Goal: Task Accomplishment & Management: Complete application form

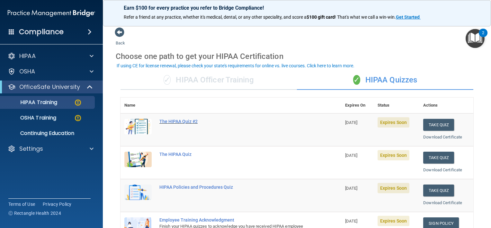
click at [181, 121] on div "The HIPAA Quiz #2" at bounding box center [234, 121] width 150 height 5
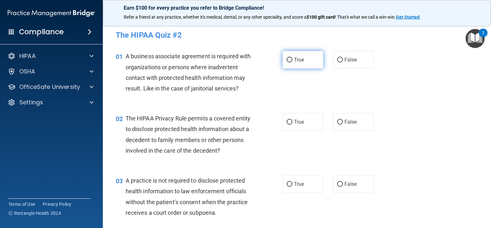
click at [287, 59] on input "True" at bounding box center [290, 60] width 6 height 5
radio input "true"
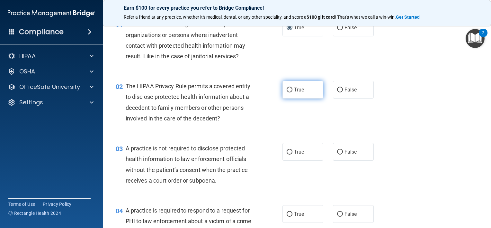
click at [287, 91] on input "True" at bounding box center [290, 89] width 6 height 5
radio input "true"
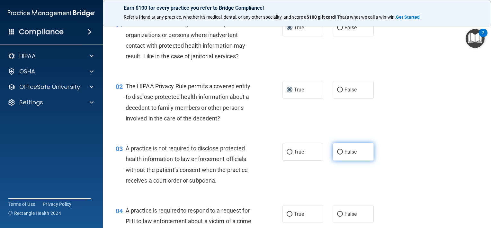
click at [338, 152] on input "False" at bounding box center [340, 151] width 6 height 5
radio input "true"
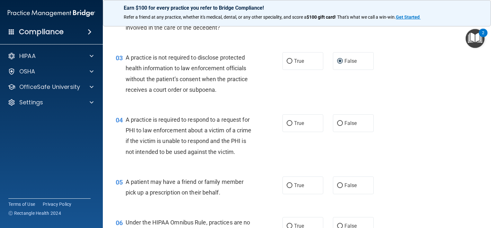
scroll to position [129, 0]
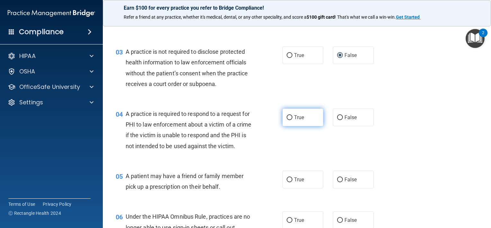
click at [287, 119] on input "True" at bounding box center [290, 117] width 6 height 5
radio input "true"
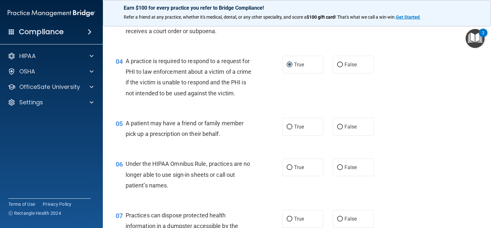
scroll to position [193, 0]
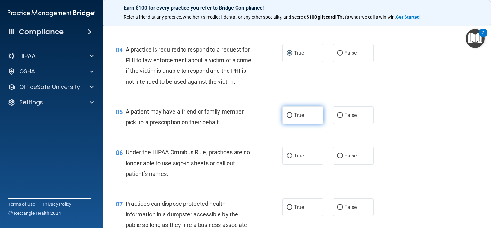
click at [290, 118] on input "True" at bounding box center [290, 115] width 6 height 5
radio input "true"
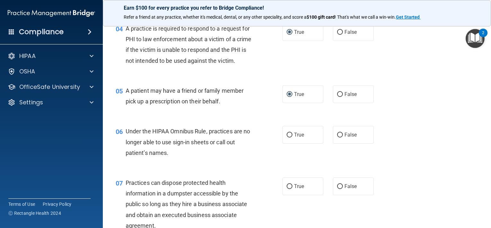
scroll to position [225, 0]
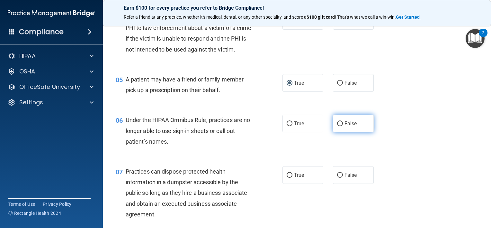
click at [337, 126] on input "False" at bounding box center [340, 123] width 6 height 5
radio input "true"
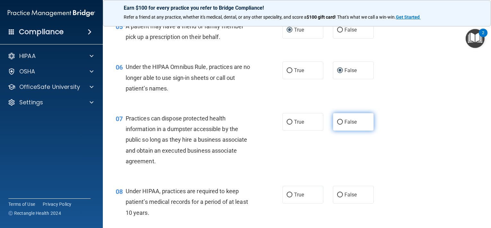
scroll to position [289, 0]
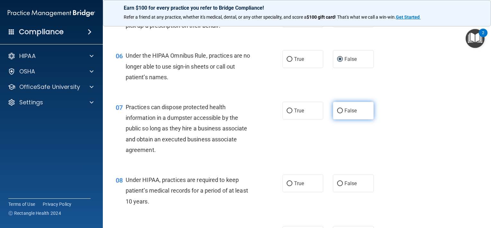
click at [338, 113] on input "False" at bounding box center [340, 110] width 6 height 5
radio input "true"
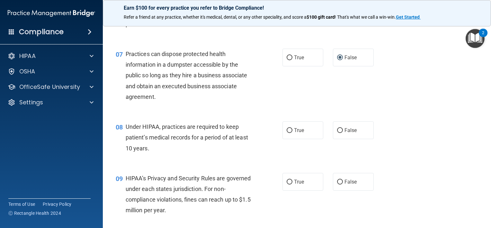
scroll to position [354, 0]
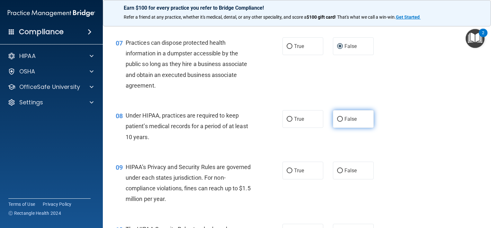
click at [337, 121] on input "False" at bounding box center [340, 119] width 6 height 5
radio input "true"
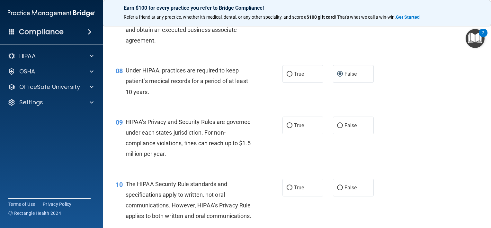
scroll to position [408, 0]
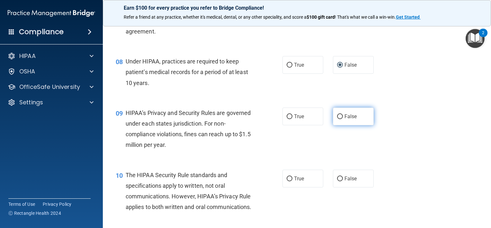
click at [337, 119] on input "False" at bounding box center [340, 116] width 6 height 5
radio input "true"
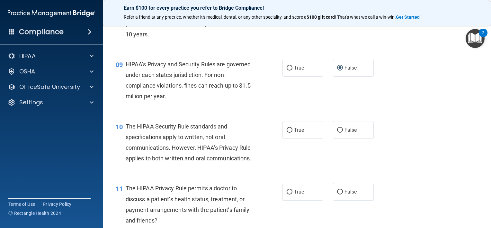
scroll to position [472, 0]
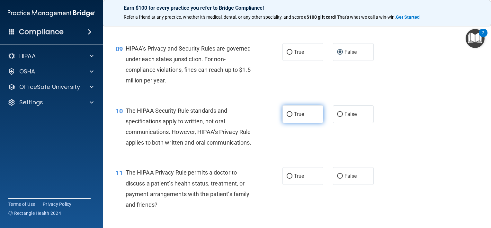
click at [285, 123] on label "True" at bounding box center [303, 114] width 41 height 18
click at [287, 117] on input "True" at bounding box center [290, 114] width 6 height 5
radio input "true"
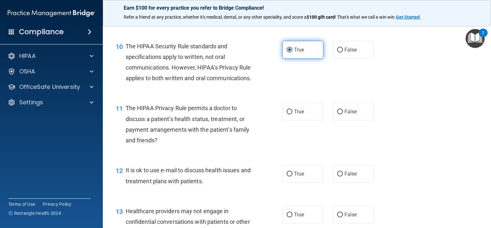
scroll to position [568, 0]
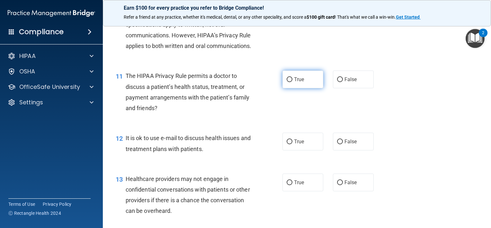
click at [289, 82] on input "True" at bounding box center [290, 79] width 6 height 5
radio input "true"
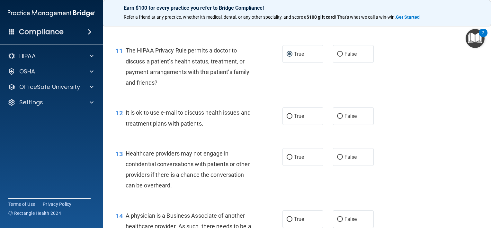
scroll to position [633, 0]
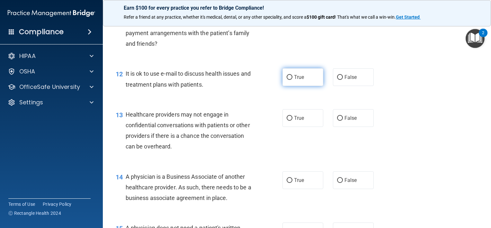
click at [289, 80] on input "True" at bounding box center [290, 77] width 6 height 5
radio input "true"
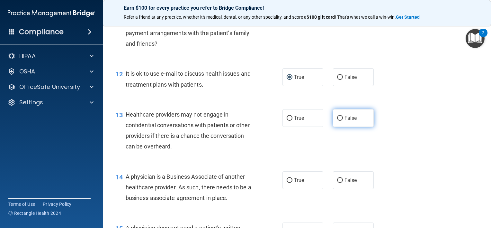
click at [337, 121] on input "False" at bounding box center [340, 118] width 6 height 5
radio input "true"
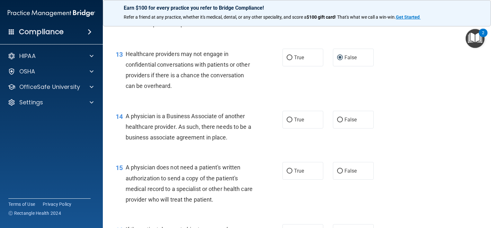
scroll to position [697, 0]
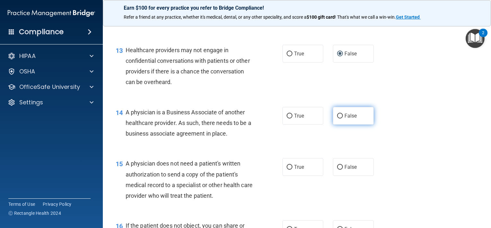
click at [338, 118] on input "False" at bounding box center [340, 115] width 6 height 5
radio input "true"
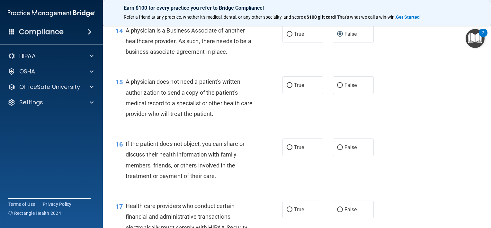
scroll to position [793, 0]
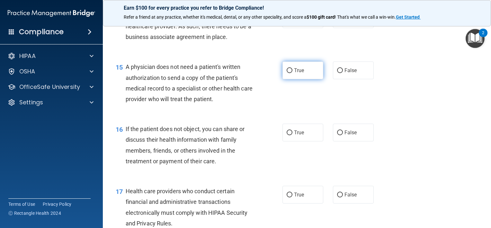
click at [287, 73] on input "True" at bounding box center [290, 70] width 6 height 5
radio input "true"
click at [291, 141] on label "True" at bounding box center [303, 132] width 41 height 18
click at [291, 135] on input "True" at bounding box center [290, 132] width 6 height 5
radio input "true"
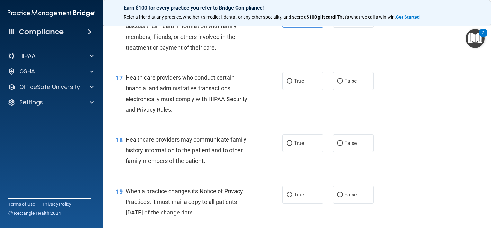
scroll to position [922, 0]
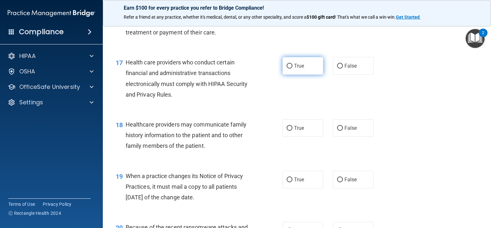
click at [290, 68] on input "True" at bounding box center [290, 66] width 6 height 5
radio input "true"
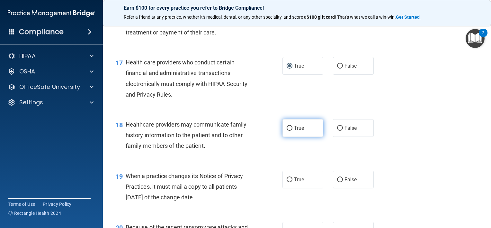
click at [287, 130] on input "True" at bounding box center [290, 128] width 6 height 5
radio input "true"
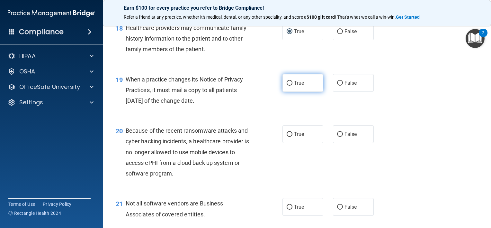
scroll to position [1050, 0]
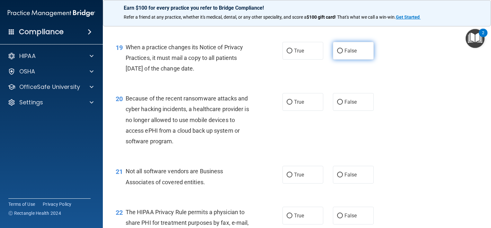
click at [337, 53] on input "False" at bounding box center [340, 51] width 6 height 5
radio input "true"
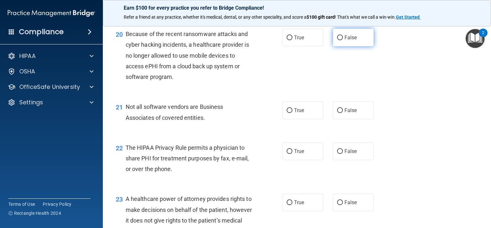
click at [338, 40] on input "False" at bounding box center [340, 37] width 6 height 5
radio input "true"
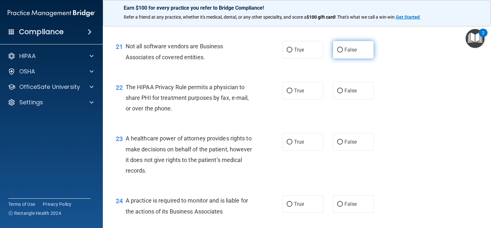
scroll to position [1179, 0]
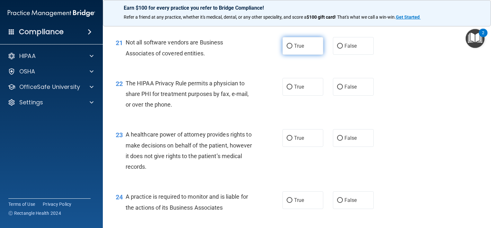
click at [287, 49] on input "True" at bounding box center [290, 46] width 6 height 5
radio input "true"
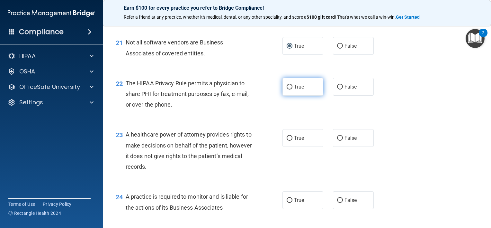
click at [289, 89] on input "True" at bounding box center [290, 87] width 6 height 5
radio input "true"
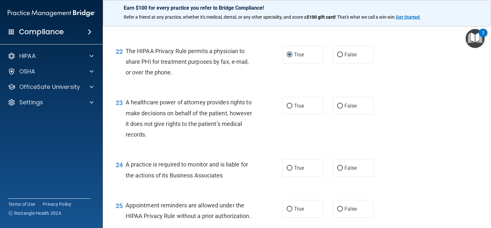
scroll to position [1243, 0]
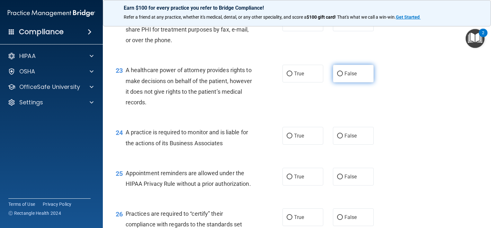
click at [339, 76] on input "False" at bounding box center [340, 73] width 6 height 5
radio input "true"
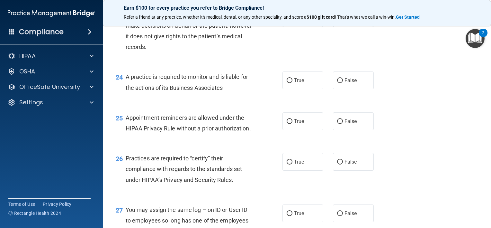
scroll to position [1308, 0]
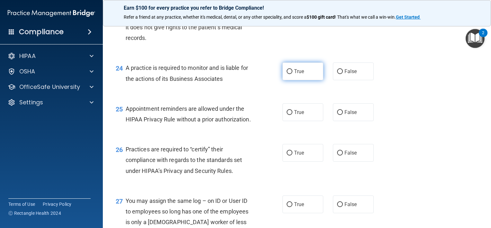
click at [288, 74] on input "True" at bounding box center [290, 71] width 6 height 5
radio input "true"
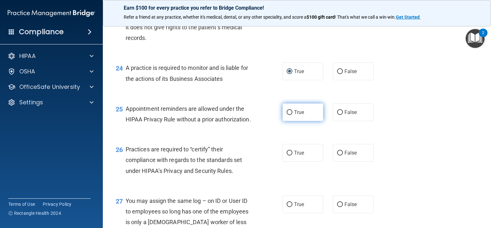
click at [289, 121] on label "True" at bounding box center [303, 112] width 41 height 18
click at [289, 115] on input "True" at bounding box center [290, 112] width 6 height 5
radio input "true"
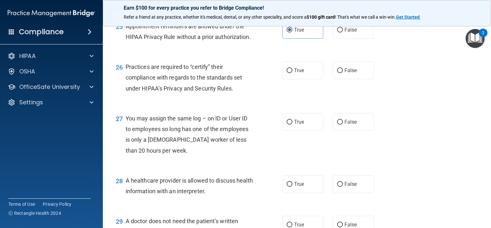
scroll to position [1404, 0]
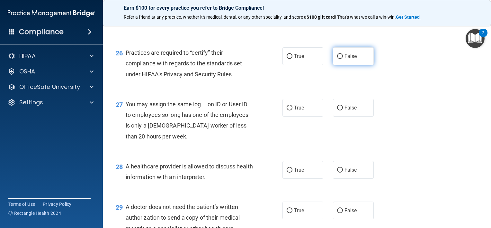
click at [338, 59] on input "False" at bounding box center [340, 56] width 6 height 5
radio input "true"
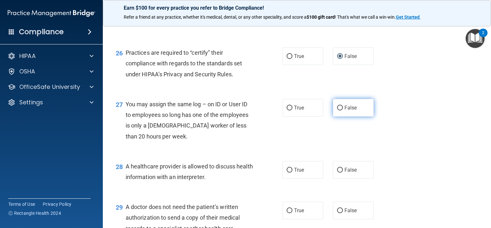
click at [337, 110] on input "False" at bounding box center [340, 107] width 6 height 5
radio input "true"
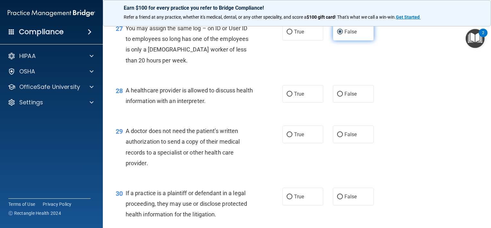
scroll to position [1500, 0]
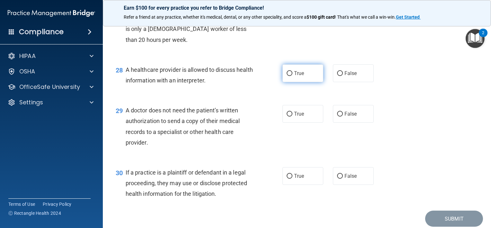
click at [287, 76] on input "True" at bounding box center [290, 73] width 6 height 5
radio input "true"
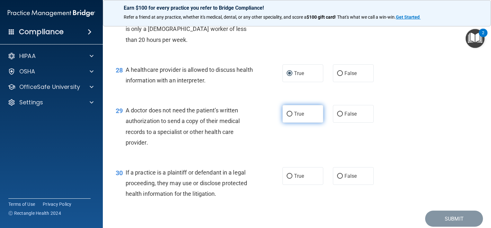
click at [289, 116] on input "True" at bounding box center [290, 114] width 6 height 5
radio input "true"
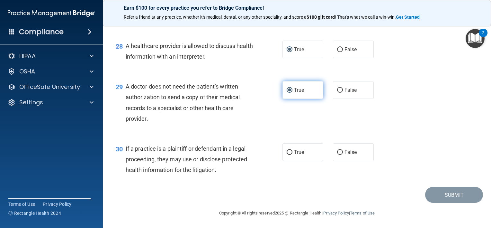
scroll to position [1557, 0]
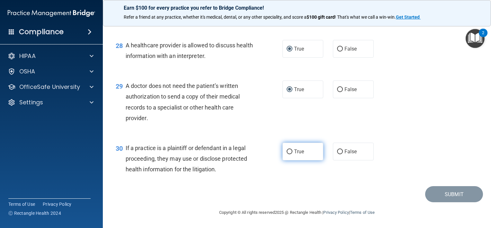
click at [288, 152] on input "True" at bounding box center [290, 151] width 6 height 5
radio input "true"
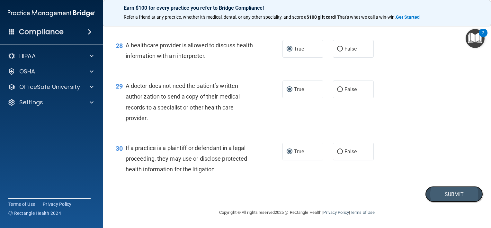
click at [435, 192] on button "Submit" at bounding box center [454, 194] width 58 height 16
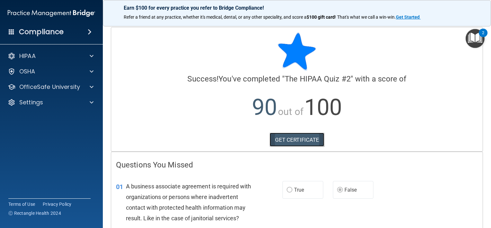
click at [308, 141] on link "GET CERTIFICATE" at bounding box center [297, 139] width 55 height 14
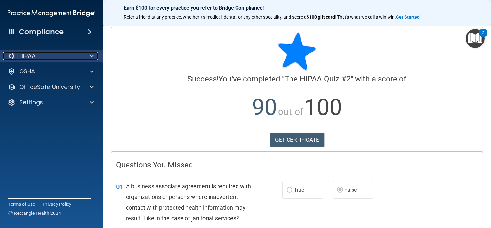
click at [92, 55] on span at bounding box center [92, 56] width 4 height 8
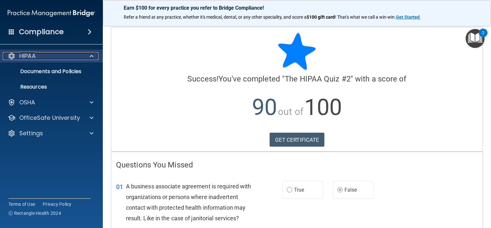
click at [90, 55] on span at bounding box center [92, 56] width 4 height 8
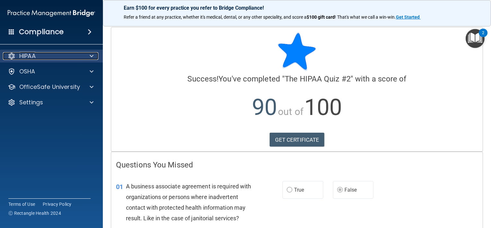
click at [93, 56] on span at bounding box center [92, 56] width 4 height 8
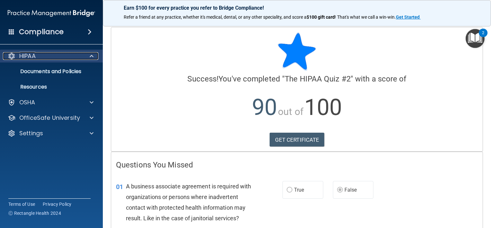
click at [93, 56] on span at bounding box center [92, 56] width 4 height 8
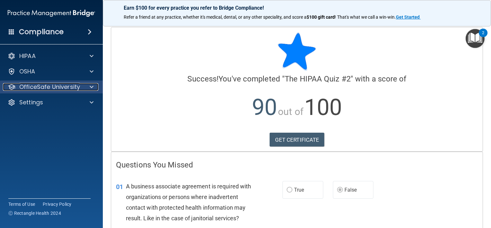
click at [85, 88] on div at bounding box center [91, 87] width 16 height 8
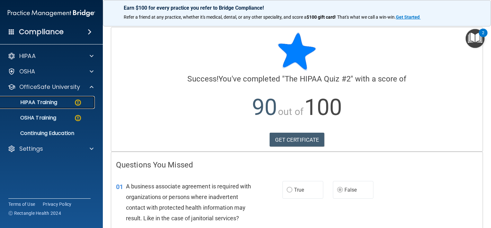
click at [80, 100] on img at bounding box center [78, 102] width 8 height 8
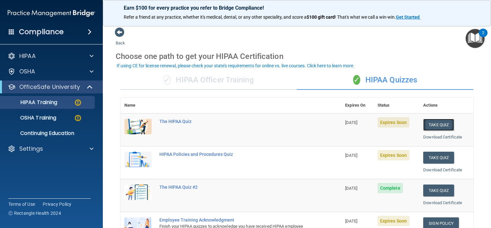
click at [444, 126] on button "Take Quiz" at bounding box center [438, 125] width 31 height 12
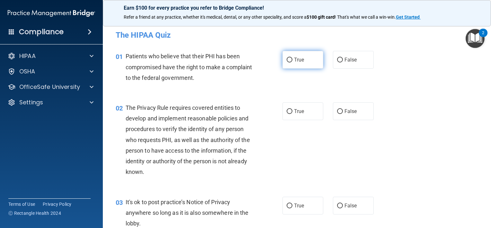
click at [287, 60] on input "True" at bounding box center [290, 60] width 6 height 5
radio input "true"
click at [287, 112] on input "True" at bounding box center [290, 111] width 6 height 5
radio input "true"
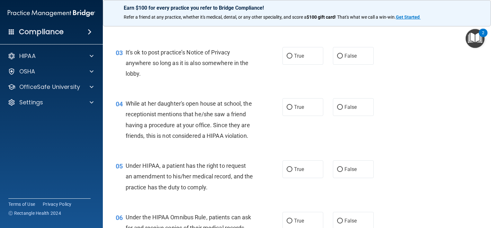
scroll to position [161, 0]
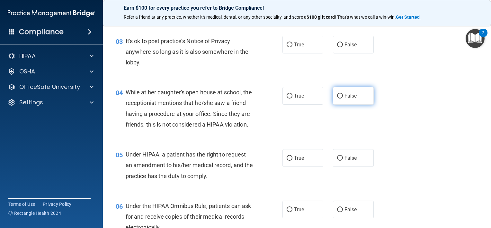
click at [345, 95] on span "False" at bounding box center [351, 96] width 13 height 6
click at [342, 95] on input "False" at bounding box center [340, 96] width 6 height 5
radio input "true"
click at [340, 44] on label "False" at bounding box center [353, 45] width 41 height 18
click at [340, 44] on input "False" at bounding box center [340, 44] width 6 height 5
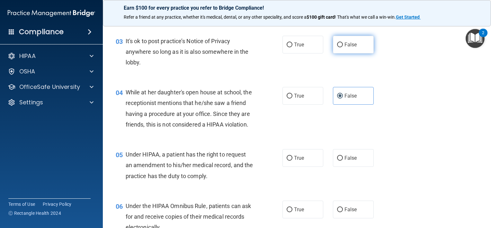
radio input "true"
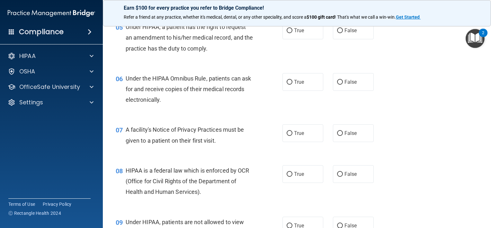
scroll to position [289, 0]
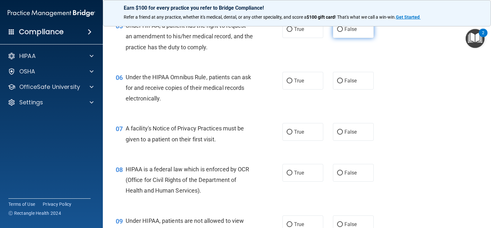
click at [338, 32] on input "False" at bounding box center [340, 29] width 6 height 5
radio input "true"
click at [289, 83] on input "True" at bounding box center [290, 80] width 6 height 5
radio input "true"
click at [287, 134] on input "True" at bounding box center [290, 132] width 6 height 5
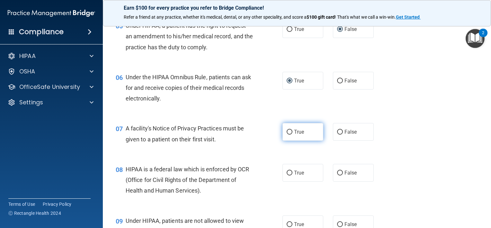
radio input "true"
click at [289, 175] on input "True" at bounding box center [290, 172] width 6 height 5
radio input "true"
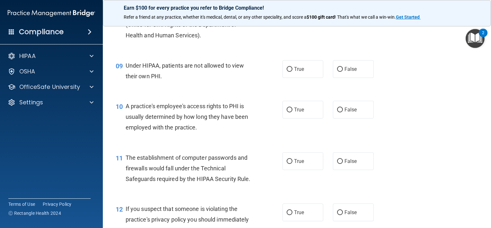
scroll to position [450, 0]
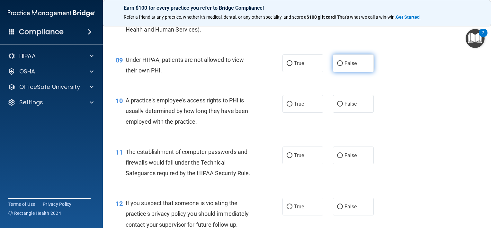
click at [337, 66] on input "False" at bounding box center [340, 63] width 6 height 5
radio input "true"
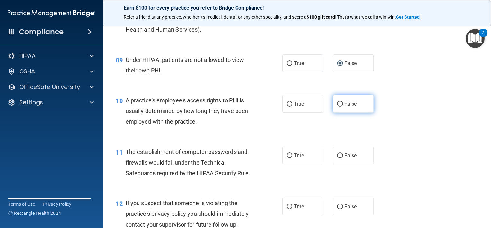
click at [337, 106] on input "False" at bounding box center [340, 104] width 6 height 5
radio input "true"
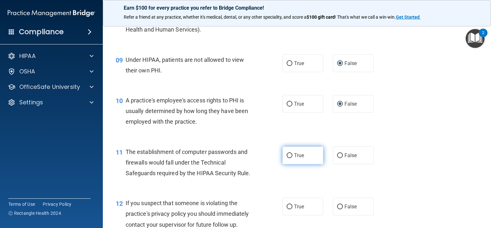
click at [287, 158] on input "True" at bounding box center [290, 155] width 6 height 5
radio input "true"
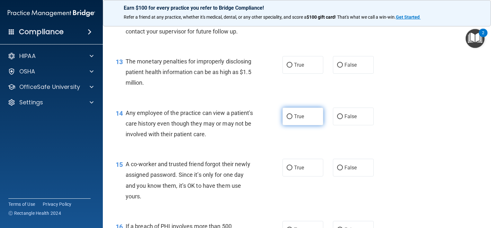
scroll to position [611, 0]
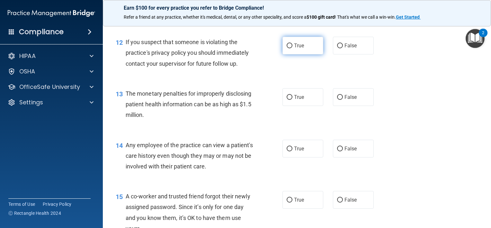
click at [289, 48] on input "True" at bounding box center [290, 45] width 6 height 5
radio input "true"
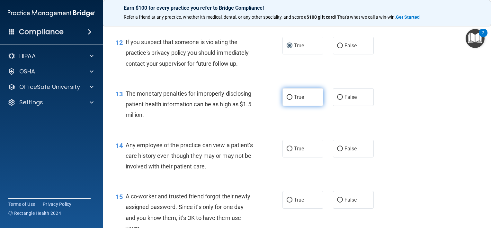
click at [287, 100] on input "True" at bounding box center [290, 97] width 6 height 5
radio input "true"
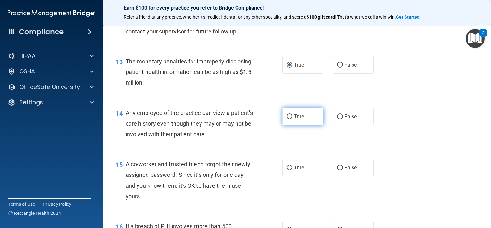
scroll to position [707, 0]
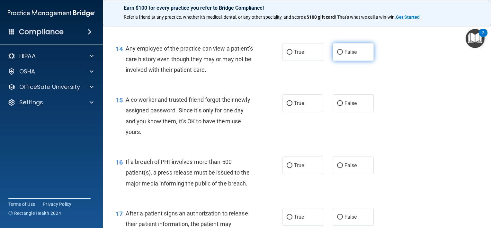
click at [339, 55] on input "False" at bounding box center [340, 52] width 6 height 5
radio input "true"
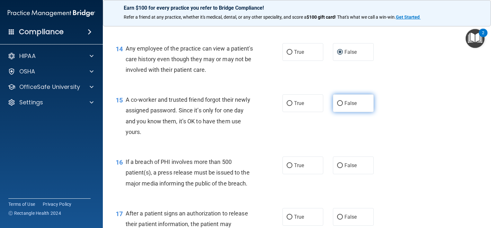
click at [338, 106] on input "False" at bounding box center [340, 103] width 6 height 5
radio input "true"
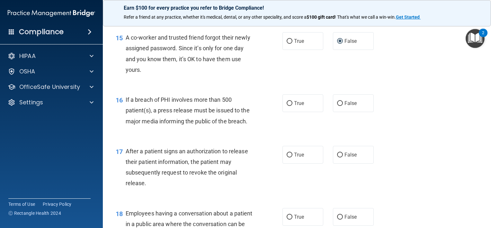
scroll to position [771, 0]
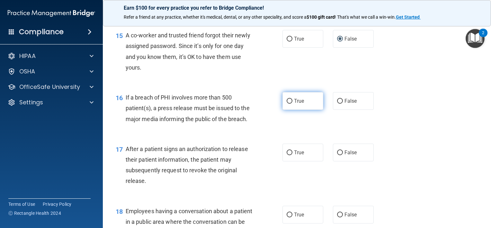
click at [289, 103] on input "True" at bounding box center [290, 101] width 6 height 5
radio input "true"
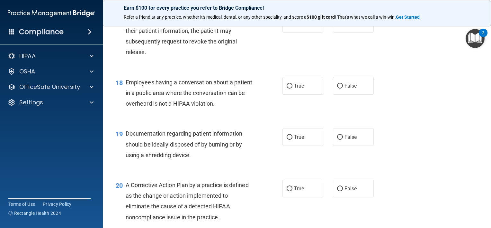
scroll to position [868, 0]
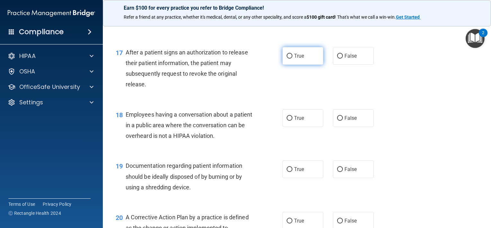
click at [287, 58] on input "True" at bounding box center [290, 56] width 6 height 5
radio input "true"
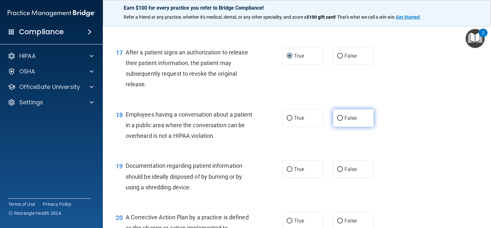
click at [337, 121] on input "False" at bounding box center [340, 118] width 6 height 5
radio input "true"
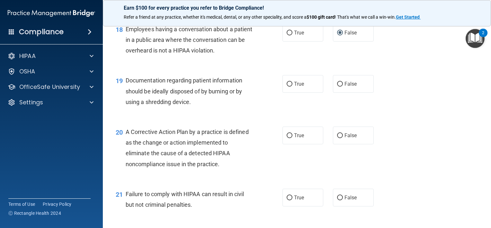
scroll to position [964, 0]
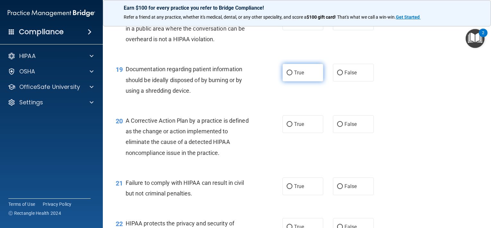
click at [287, 75] on input "True" at bounding box center [290, 72] width 6 height 5
radio input "true"
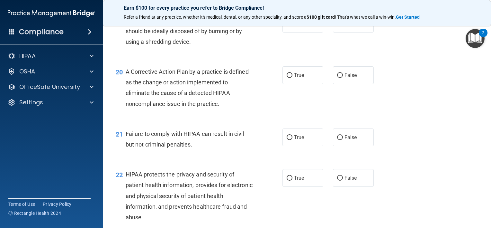
scroll to position [1029, 0]
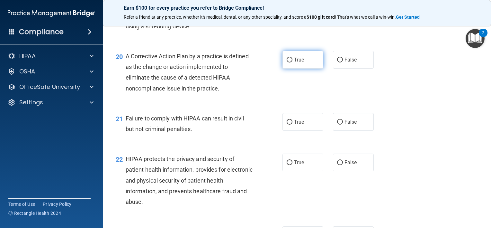
click at [287, 62] on input "True" at bounding box center [290, 60] width 6 height 5
radio input "true"
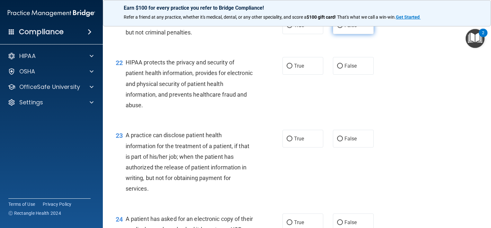
click at [337, 28] on input "False" at bounding box center [340, 25] width 6 height 5
radio input "true"
click at [289, 68] on input "True" at bounding box center [290, 66] width 6 height 5
radio input "true"
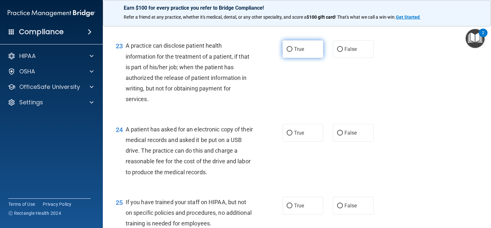
scroll to position [1221, 0]
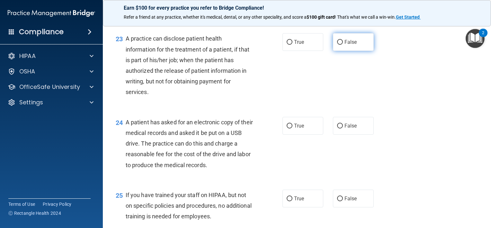
click at [338, 45] on input "False" at bounding box center [340, 42] width 6 height 5
radio input "true"
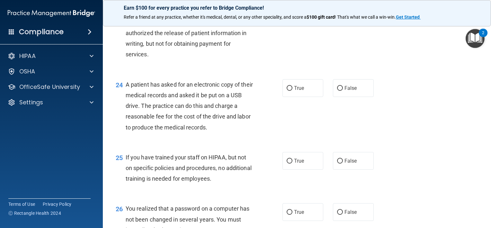
scroll to position [1318, 0]
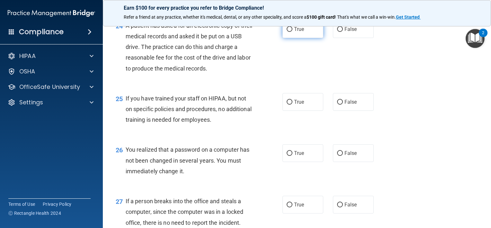
click at [287, 32] on input "True" at bounding box center [290, 29] width 6 height 5
radio input "true"
click at [338, 104] on input "False" at bounding box center [340, 102] width 6 height 5
radio input "true"
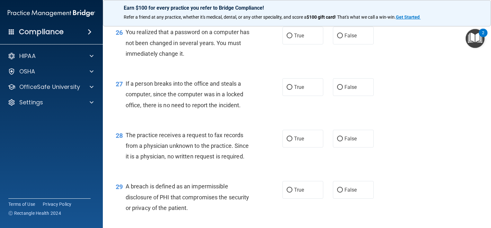
scroll to position [1446, 0]
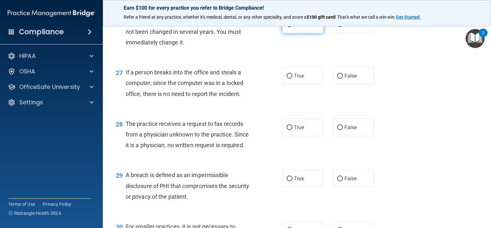
click at [289, 27] on input "True" at bounding box center [290, 24] width 6 height 5
radio input "true"
click at [338, 78] on input "False" at bounding box center [340, 76] width 6 height 5
radio input "true"
click at [338, 130] on input "False" at bounding box center [340, 127] width 6 height 5
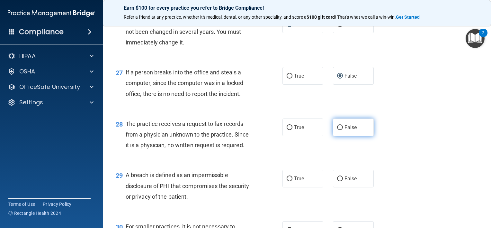
radio input "true"
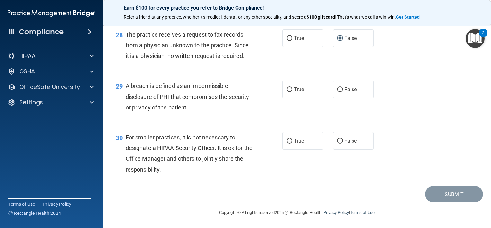
scroll to position [1543, 0]
click at [287, 91] on input "True" at bounding box center [290, 89] width 6 height 5
radio input "true"
click at [340, 143] on label "False" at bounding box center [353, 141] width 41 height 18
click at [340, 143] on input "False" at bounding box center [340, 141] width 6 height 5
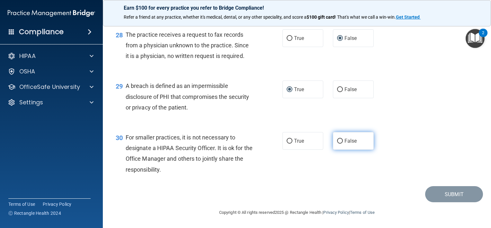
radio input "true"
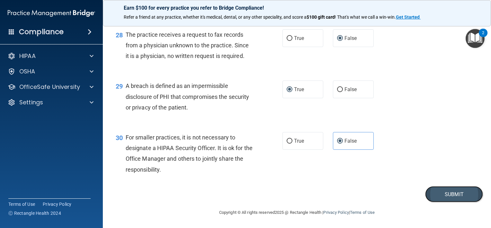
click at [437, 198] on button "Submit" at bounding box center [454, 194] width 58 height 16
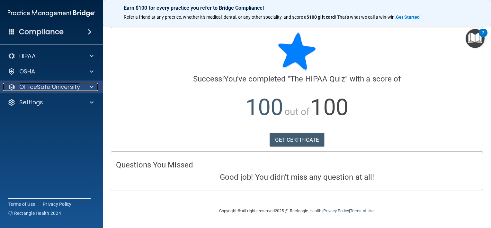
click at [93, 88] on span at bounding box center [92, 87] width 4 height 8
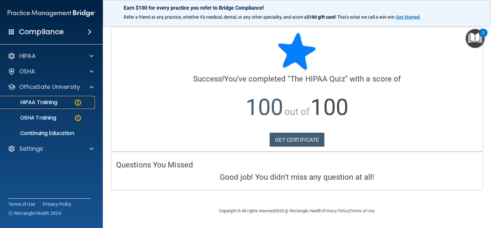
click at [74, 100] on img at bounding box center [78, 102] width 8 height 8
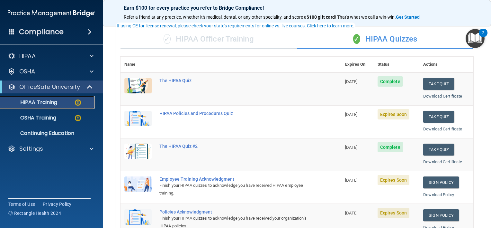
scroll to position [40, 0]
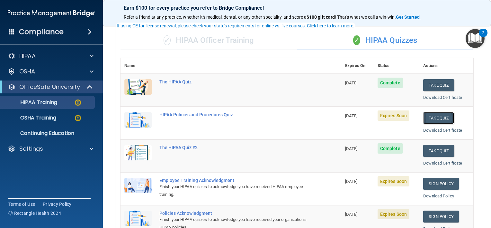
click at [427, 116] on button "Take Quiz" at bounding box center [438, 118] width 31 height 12
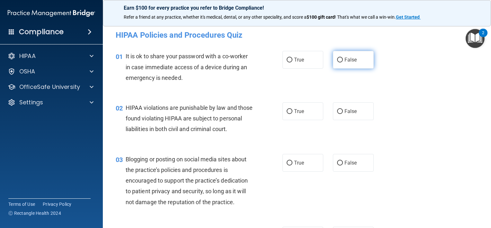
click at [337, 59] on input "False" at bounding box center [340, 60] width 6 height 5
radio input "true"
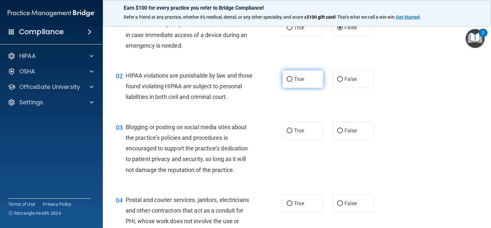
click at [287, 77] on input "True" at bounding box center [290, 79] width 6 height 5
radio input "true"
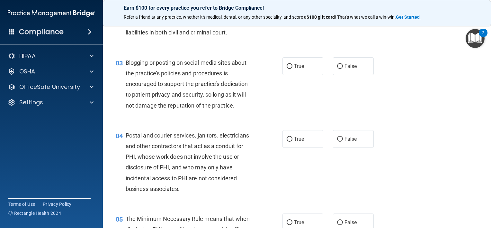
scroll to position [129, 0]
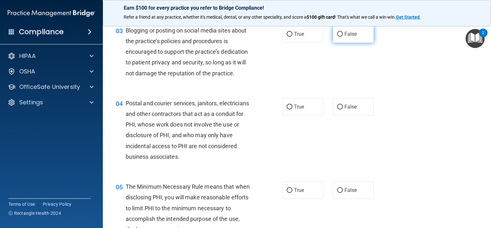
drag, startPoint x: 339, startPoint y: 44, endPoint x: 336, endPoint y: 45, distance: 3.7
click at [338, 37] on input "False" at bounding box center [340, 34] width 6 height 5
radio input "true"
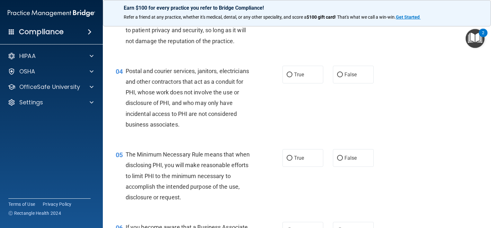
scroll to position [193, 0]
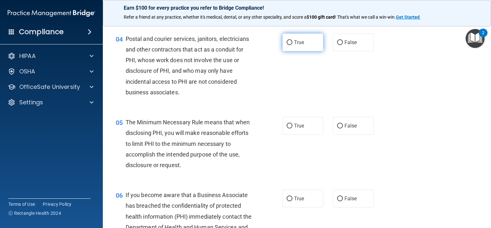
click at [288, 45] on input "True" at bounding box center [290, 42] width 6 height 5
radio input "true"
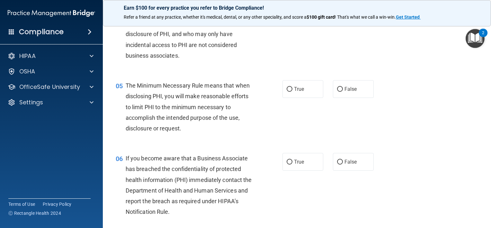
scroll to position [289, 0]
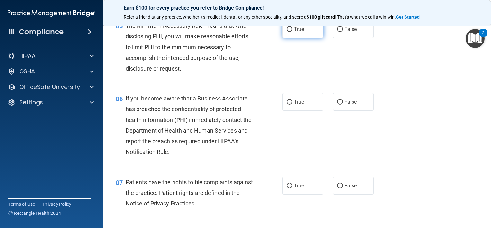
click at [295, 32] on span "True" at bounding box center [299, 29] width 10 height 6
click at [292, 32] on input "True" at bounding box center [290, 29] width 6 height 5
radio input "true"
click at [337, 104] on input "False" at bounding box center [340, 102] width 6 height 5
radio input "true"
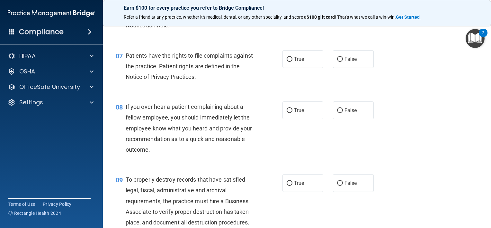
scroll to position [418, 0]
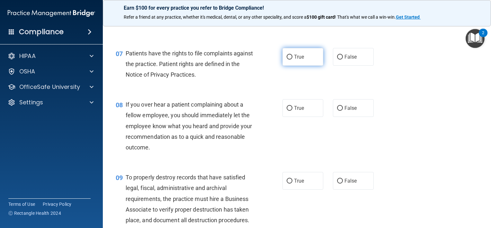
click at [300, 60] on span "True" at bounding box center [299, 57] width 10 height 6
click at [292, 59] on input "True" at bounding box center [290, 57] width 6 height 5
radio input "true"
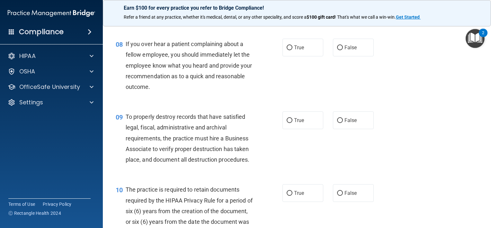
scroll to position [482, 0]
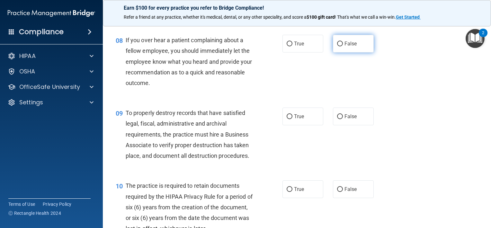
click at [337, 46] on input "False" at bounding box center [340, 43] width 6 height 5
radio input "true"
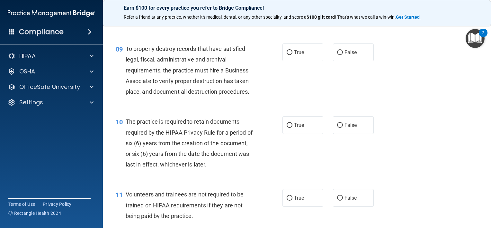
scroll to position [546, 0]
click at [348, 55] on span "False" at bounding box center [351, 52] width 13 height 6
click at [343, 55] on input "False" at bounding box center [340, 52] width 6 height 5
radio input "true"
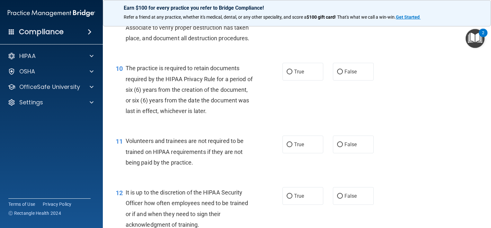
scroll to position [611, 0]
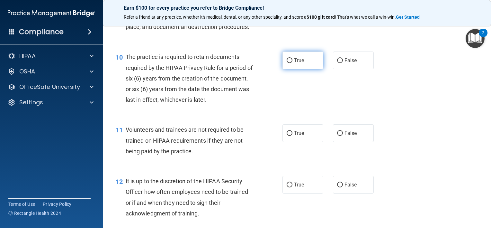
click at [293, 69] on label "True" at bounding box center [303, 60] width 41 height 18
click at [292, 63] on input "True" at bounding box center [290, 60] width 6 height 5
radio input "true"
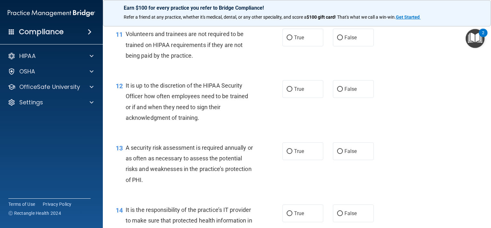
scroll to position [707, 0]
click at [340, 45] on label "False" at bounding box center [353, 37] width 41 height 18
click at [340, 39] on input "False" at bounding box center [340, 36] width 6 height 5
radio input "true"
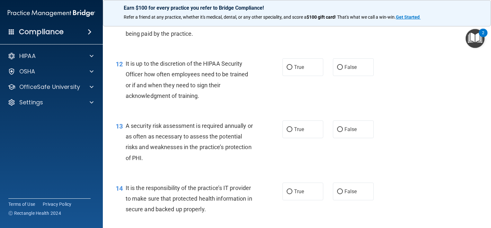
scroll to position [739, 0]
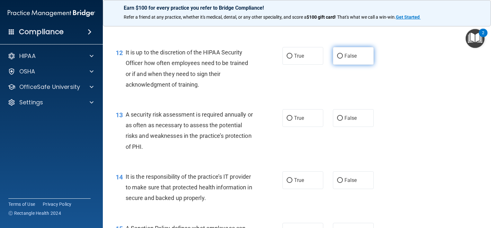
click at [339, 58] on input "False" at bounding box center [340, 56] width 6 height 5
radio input "true"
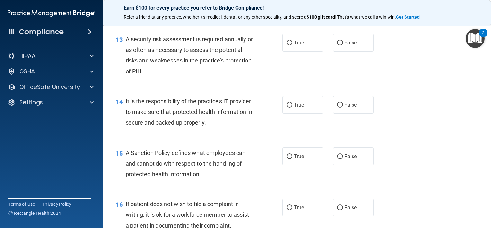
scroll to position [804, 0]
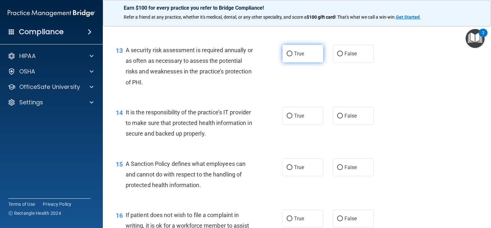
click at [299, 62] on label "True" at bounding box center [303, 54] width 41 height 18
click at [292, 56] on input "True" at bounding box center [290, 53] width 6 height 5
radio input "true"
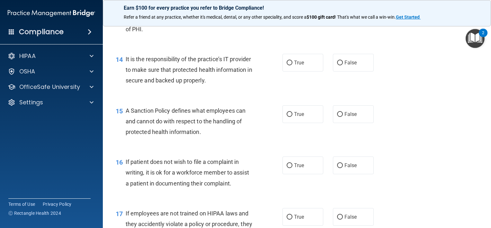
scroll to position [868, 0]
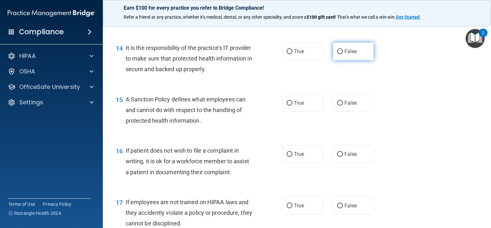
click at [337, 54] on input "False" at bounding box center [340, 51] width 6 height 5
radio input "true"
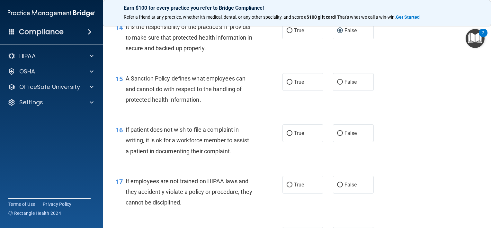
scroll to position [900, 0]
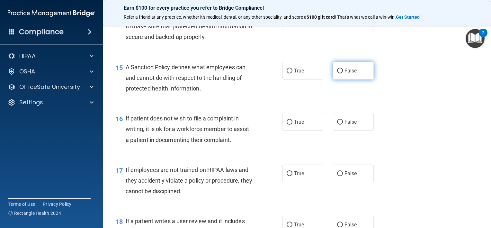
click at [337, 73] on input "False" at bounding box center [340, 70] width 6 height 5
radio input "true"
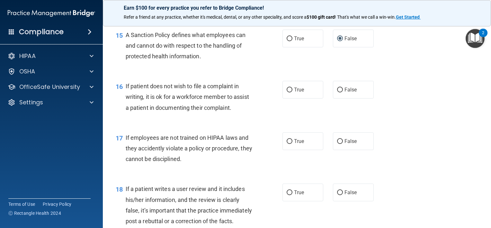
scroll to position [964, 0]
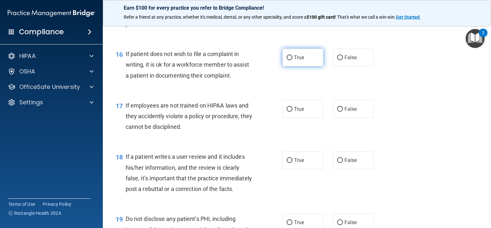
click at [289, 60] on input "True" at bounding box center [290, 57] width 6 height 5
radio input "true"
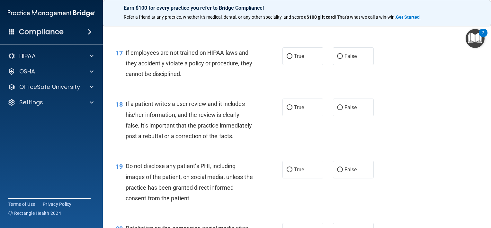
scroll to position [1029, 0]
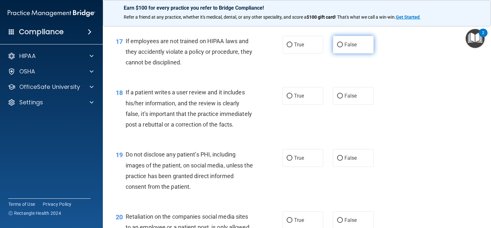
click at [352, 48] on span "False" at bounding box center [351, 44] width 13 height 6
click at [343, 47] on input "False" at bounding box center [340, 44] width 6 height 5
radio input "true"
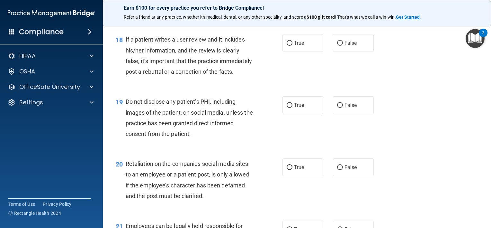
scroll to position [1093, 0]
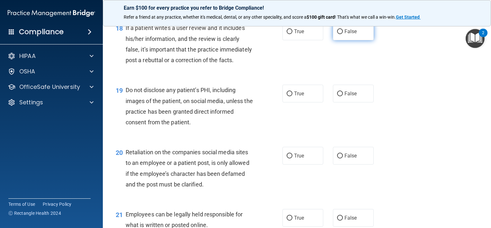
click at [352, 34] on span "False" at bounding box center [351, 31] width 13 height 6
click at [343, 34] on input "False" at bounding box center [340, 31] width 6 height 5
radio input "true"
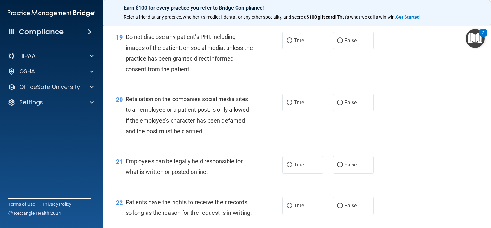
scroll to position [1157, 0]
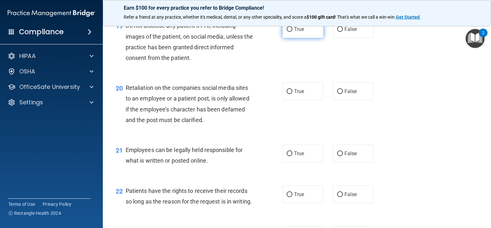
click at [297, 38] on label "True" at bounding box center [303, 29] width 41 height 18
click at [292, 32] on input "True" at bounding box center [290, 29] width 6 height 5
radio input "true"
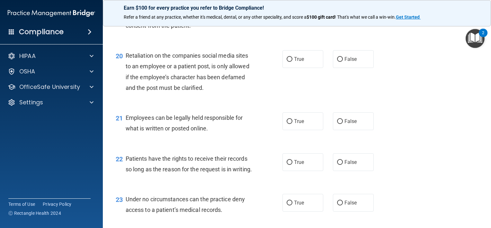
scroll to position [1221, 0]
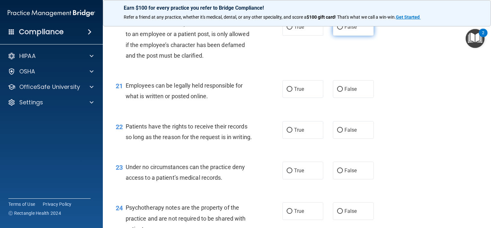
click at [345, 30] on span "False" at bounding box center [351, 27] width 13 height 6
click at [343, 30] on input "False" at bounding box center [340, 27] width 6 height 5
radio input "true"
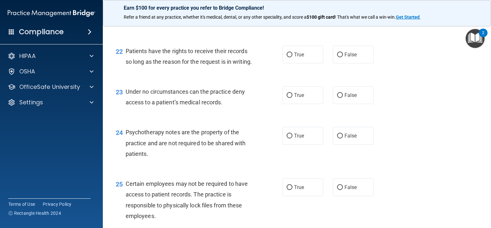
scroll to position [1286, 0]
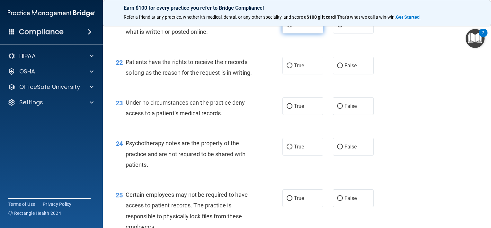
click at [296, 28] on span "True" at bounding box center [299, 25] width 10 height 6
click at [292, 27] on input "True" at bounding box center [290, 24] width 6 height 5
radio input "true"
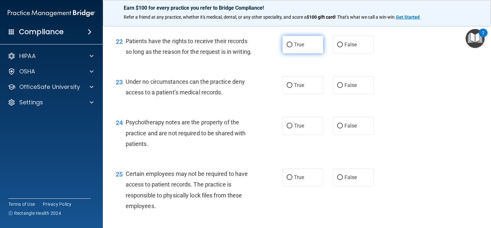
scroll to position [1318, 0]
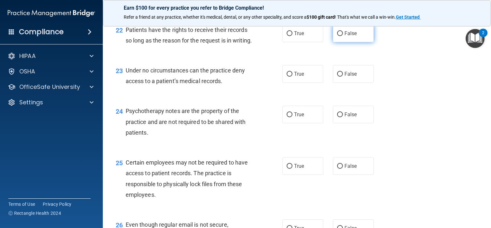
click at [356, 42] on label "False" at bounding box center [353, 33] width 41 height 18
click at [343, 36] on input "False" at bounding box center [340, 33] width 6 height 5
radio input "true"
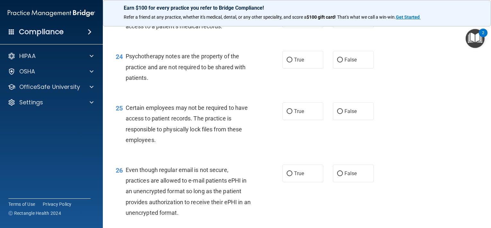
scroll to position [1382, 0]
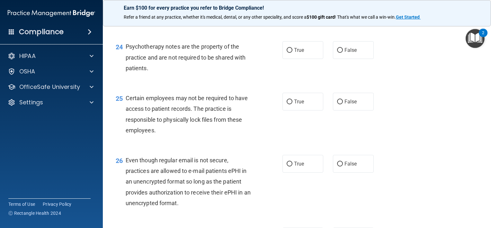
click at [337, 12] on input "False" at bounding box center [340, 9] width 6 height 5
radio input "true"
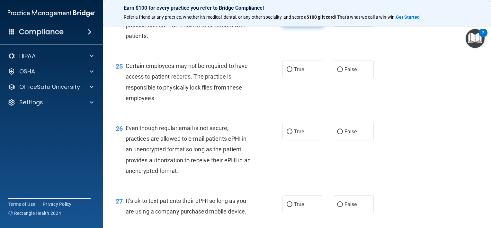
click at [299, 27] on label "True" at bounding box center [303, 18] width 41 height 18
click at [292, 21] on input "True" at bounding box center [290, 18] width 6 height 5
radio input "true"
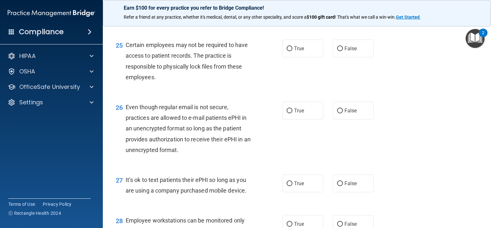
scroll to position [1446, 0]
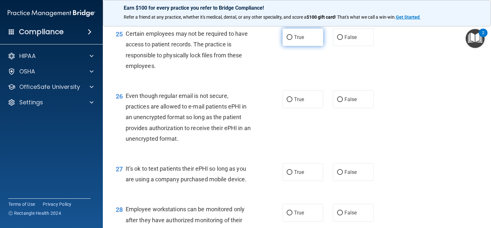
click at [305, 46] on label "True" at bounding box center [303, 37] width 41 height 18
click at [292, 40] on input "True" at bounding box center [290, 37] width 6 height 5
radio input "true"
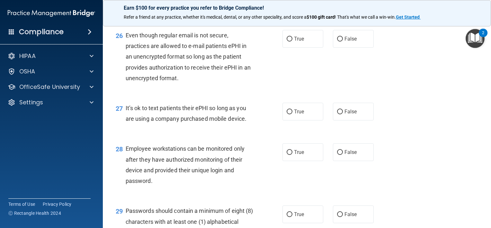
scroll to position [1511, 0]
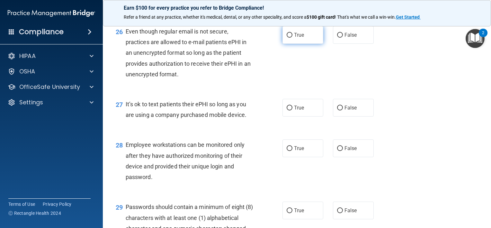
click at [309, 44] on label "True" at bounding box center [303, 35] width 41 height 18
click at [292, 38] on input "True" at bounding box center [290, 35] width 6 height 5
radio input "true"
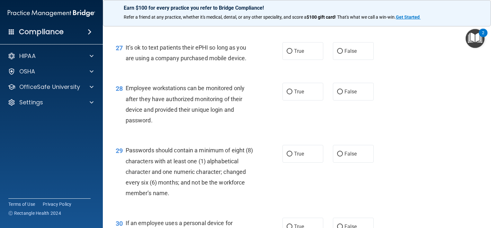
scroll to position [1575, 0]
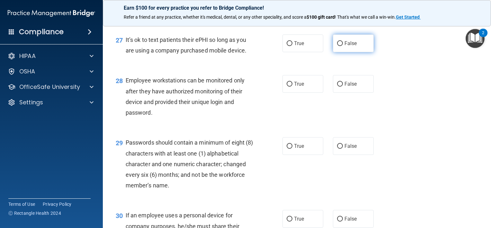
click at [338, 46] on input "False" at bounding box center [340, 43] width 6 height 5
radio input "true"
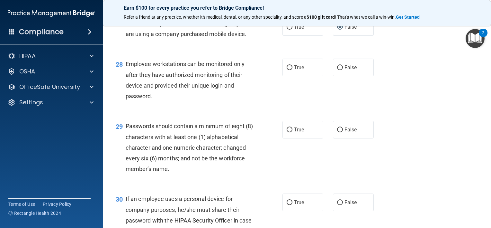
scroll to position [1607, 0]
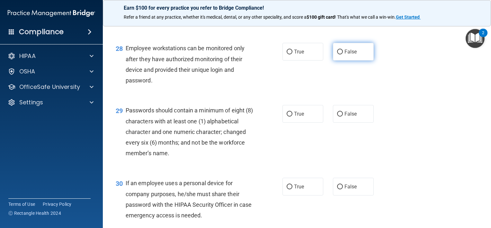
click at [345, 60] on label "False" at bounding box center [353, 52] width 41 height 18
click at [343, 54] on input "False" at bounding box center [340, 51] width 6 height 5
radio input "true"
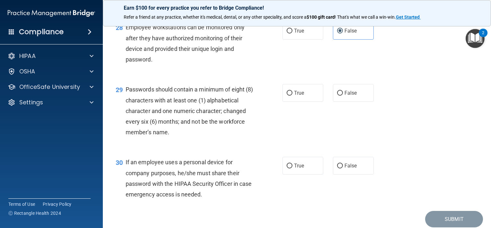
scroll to position [1639, 0]
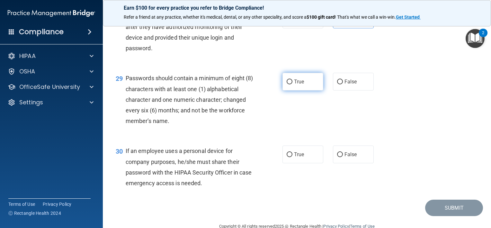
click at [294, 85] on span "True" at bounding box center [299, 81] width 10 height 6
click at [292, 84] on input "True" at bounding box center [290, 81] width 6 height 5
radio input "true"
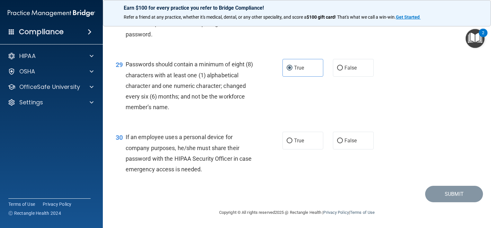
scroll to position [1685, 0]
click at [345, 141] on span "False" at bounding box center [351, 140] width 13 height 6
click at [343, 141] on input "False" at bounding box center [340, 140] width 6 height 5
radio input "true"
click at [450, 194] on button "Submit" at bounding box center [454, 193] width 58 height 16
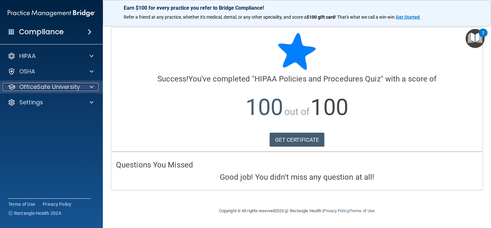
click at [51, 87] on p "OfficeSafe University" at bounding box center [49, 87] width 61 height 8
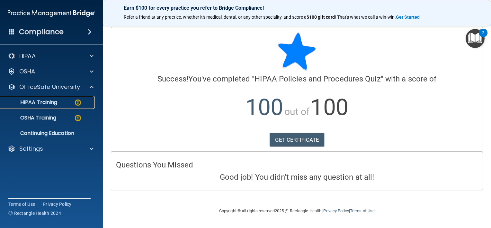
click at [53, 100] on p "HIPAA Training" at bounding box center [30, 102] width 53 height 6
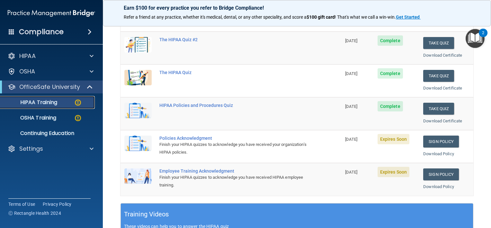
scroll to position [90, 0]
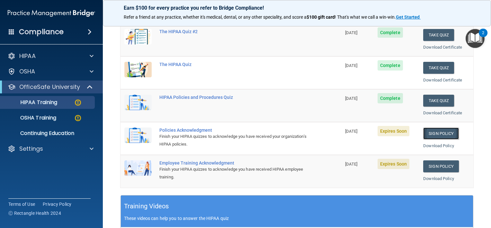
click at [434, 130] on link "Sign Policy" at bounding box center [441, 133] width 36 height 12
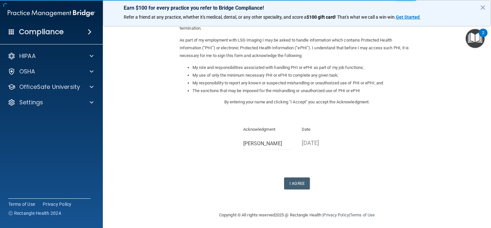
scroll to position [67, 0]
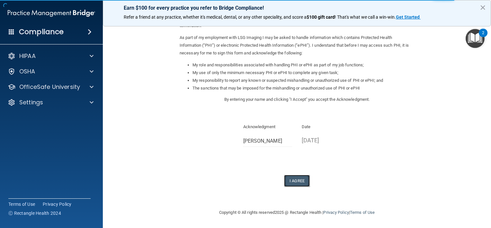
click at [296, 177] on button "I Agree" at bounding box center [297, 181] width 26 height 12
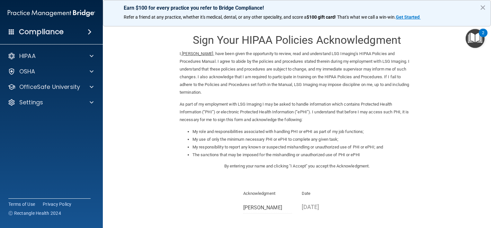
scroll to position [0, 0]
click at [64, 87] on p "OfficeSafe University" at bounding box center [49, 87] width 61 height 8
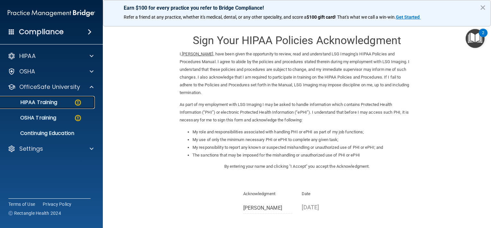
click at [66, 103] on div "HIPAA Training" at bounding box center [48, 102] width 88 height 6
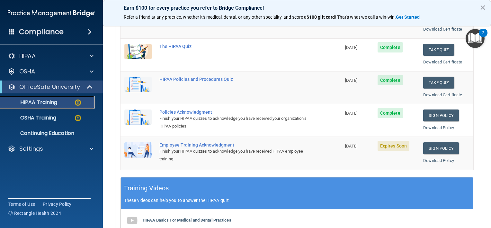
scroll to position [109, 0]
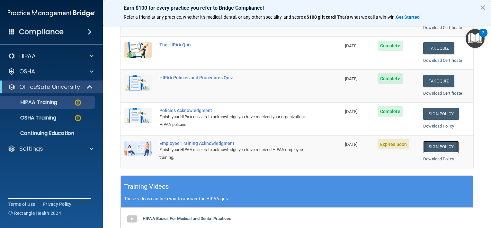
click at [427, 143] on link "Sign Policy" at bounding box center [441, 146] width 36 height 12
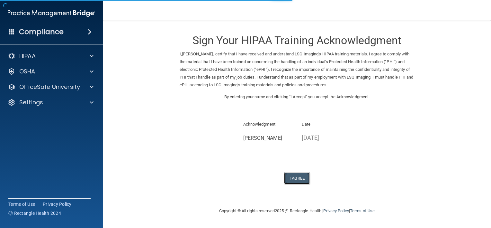
click at [295, 180] on button "I Agree" at bounding box center [297, 178] width 26 height 12
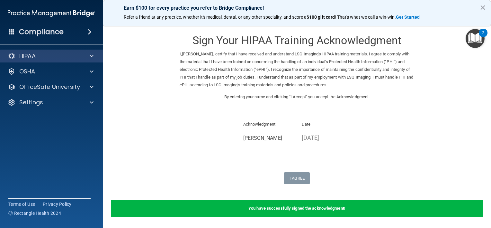
click at [40, 60] on div "HIPAA" at bounding box center [51, 55] width 103 height 13
click at [59, 58] on div "HIPAA" at bounding box center [43, 56] width 80 height 8
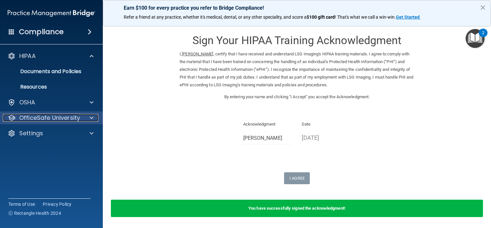
click at [70, 114] on p "OfficeSafe University" at bounding box center [49, 118] width 61 height 8
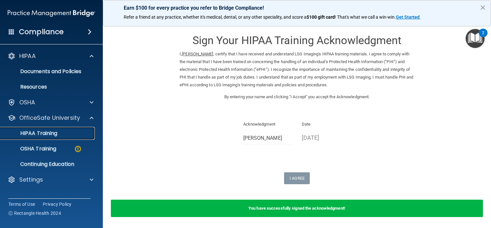
click at [67, 132] on div "HIPAA Training" at bounding box center [48, 133] width 88 height 6
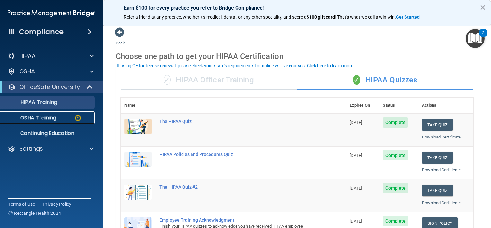
click at [55, 117] on p "OSHA Training" at bounding box center [30, 117] width 52 height 6
